Goal: Transaction & Acquisition: Purchase product/service

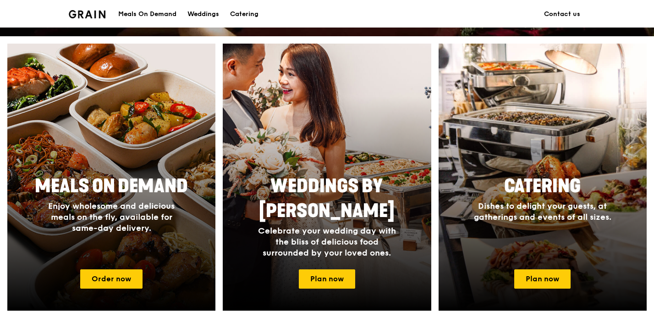
scroll to position [330, 0]
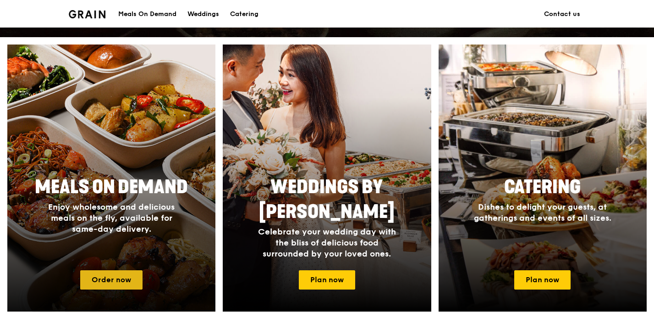
click at [114, 278] on link "Order now" at bounding box center [111, 279] width 62 height 19
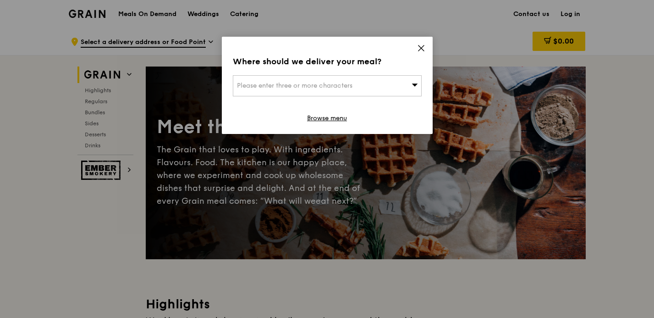
click at [388, 77] on div "Please enter three or more characters" at bounding box center [327, 85] width 189 height 21
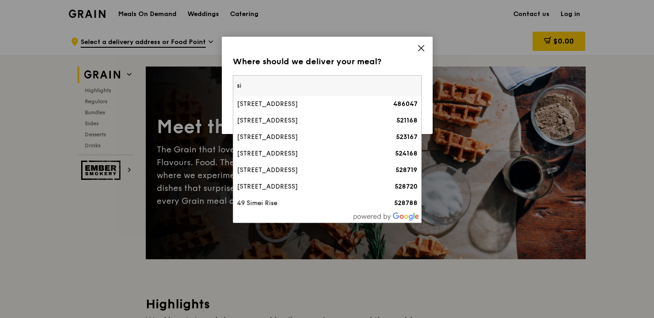
type input "s"
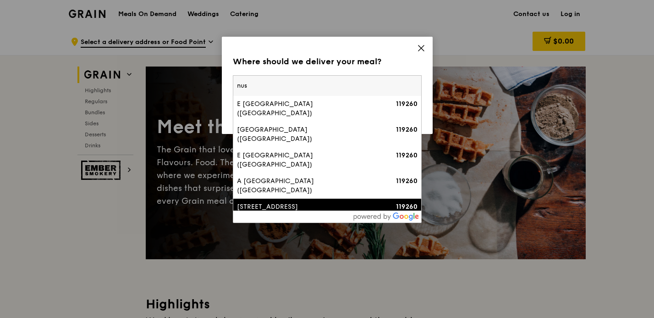
type input "nus"
click at [325, 202] on div "2 Kent Ridge Crescent (Nus Raffles Hall)" at bounding box center [305, 211] width 136 height 18
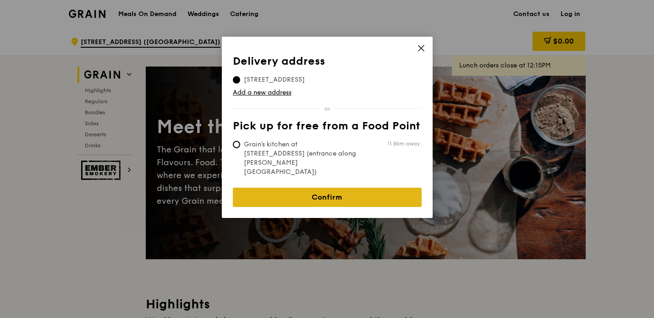
click at [369, 188] on link "Confirm" at bounding box center [327, 197] width 189 height 19
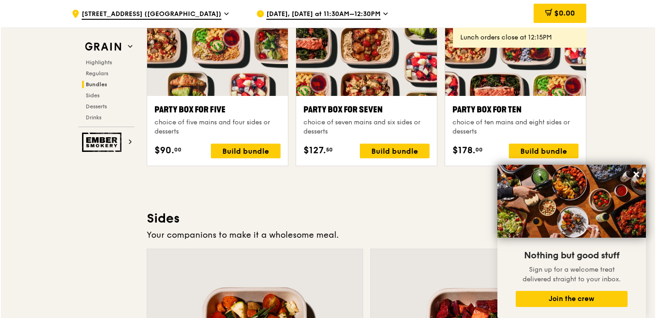
scroll to position [1859, 0]
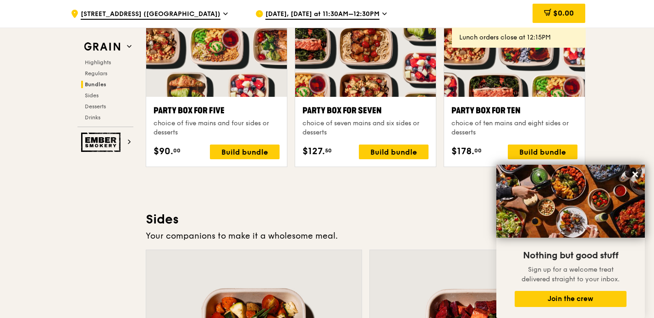
click at [240, 80] on div at bounding box center [216, 45] width 141 height 104
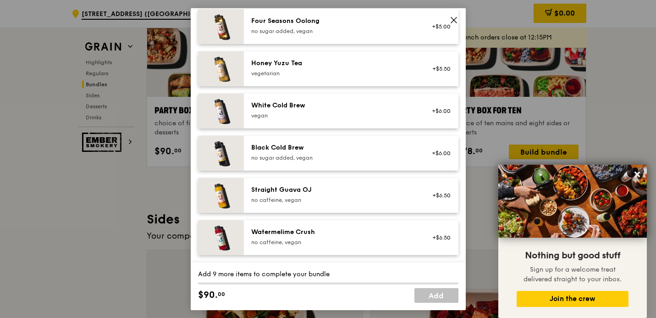
scroll to position [1215, 0]
click at [453, 19] on icon at bounding box center [454, 20] width 6 height 6
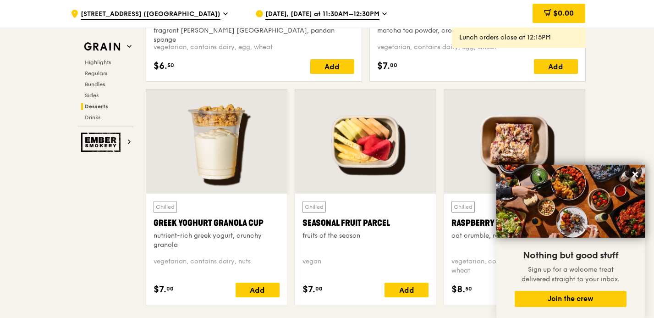
scroll to position [2886, 0]
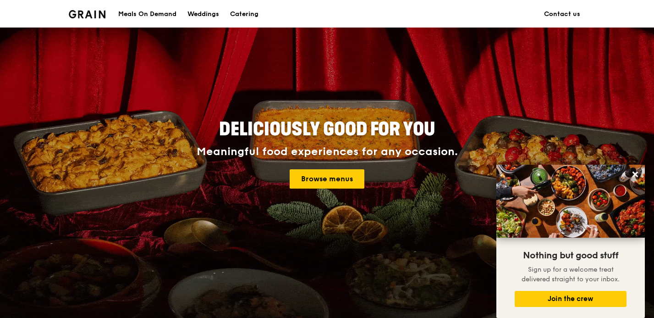
scroll to position [35, 0]
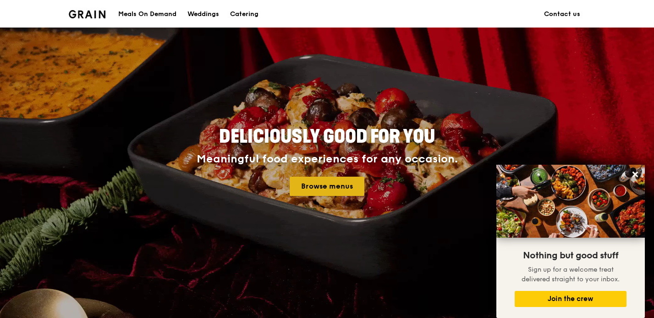
click at [314, 189] on link "Browse menus" at bounding box center [327, 186] width 75 height 19
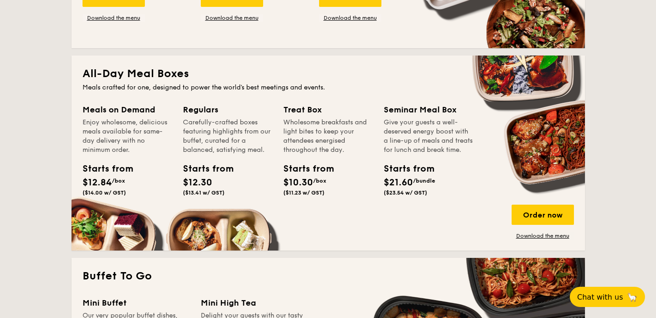
scroll to position [566, 0]
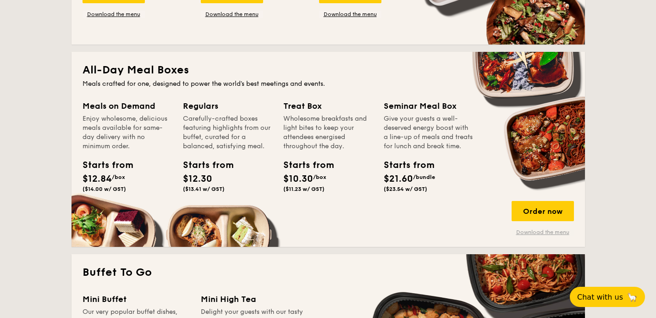
click at [550, 232] on link "Download the menu" at bounding box center [543, 231] width 62 height 7
